Goal: Find specific page/section: Find specific page/section

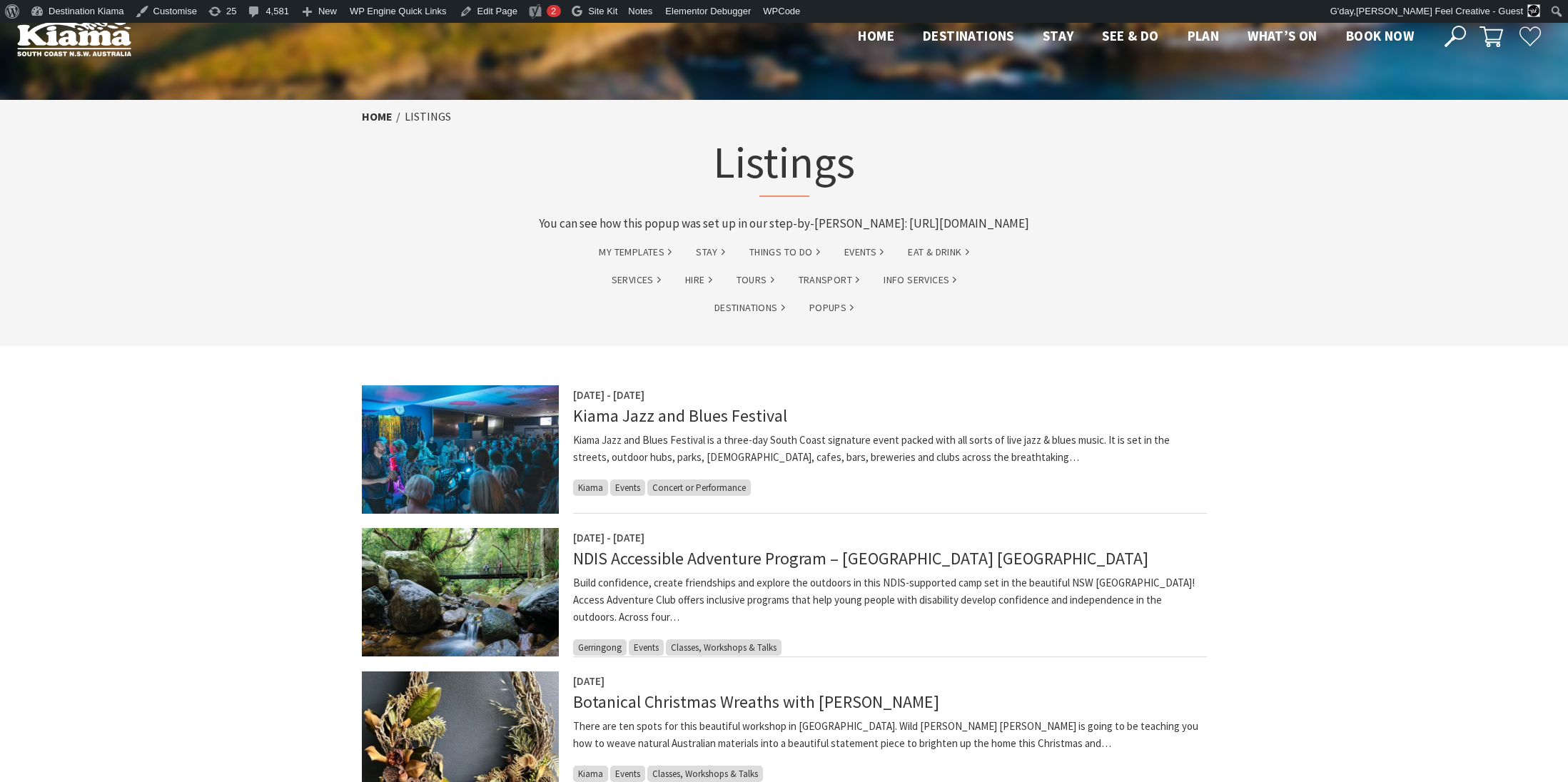
drag, startPoint x: 845, startPoint y: 222, endPoint x: 870, endPoint y: 244, distance: 33.3
click at [870, 234] on p "You can see how this popup was set up in our step-by-[PERSON_NAME]: [URL][DOMAI…" at bounding box center [784, 224] width 559 height 20
copy p "[URL][DOMAIN_NAME]"
click at [502, 16] on link "Edit Page" at bounding box center [489, 11] width 70 height 23
click at [164, 9] on link "Customise" at bounding box center [166, 11] width 73 height 23
